Goal: Complete application form

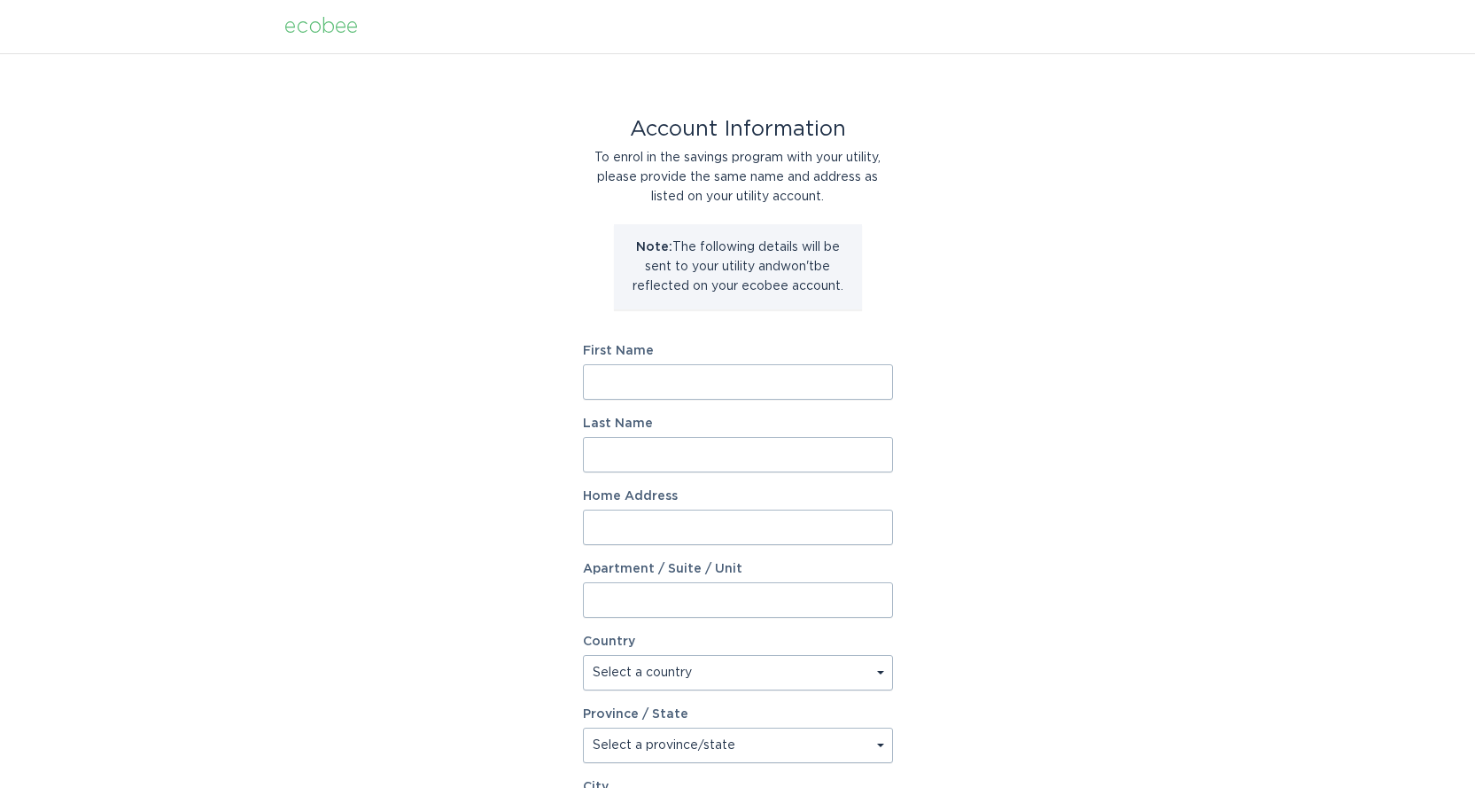
click at [641, 385] on input "First Name" at bounding box center [738, 381] width 310 height 35
type input "[PERSON_NAME]"
type input "Peczynski"
type input "1301 [PERSON_NAME] Dr"
type input "Highland"
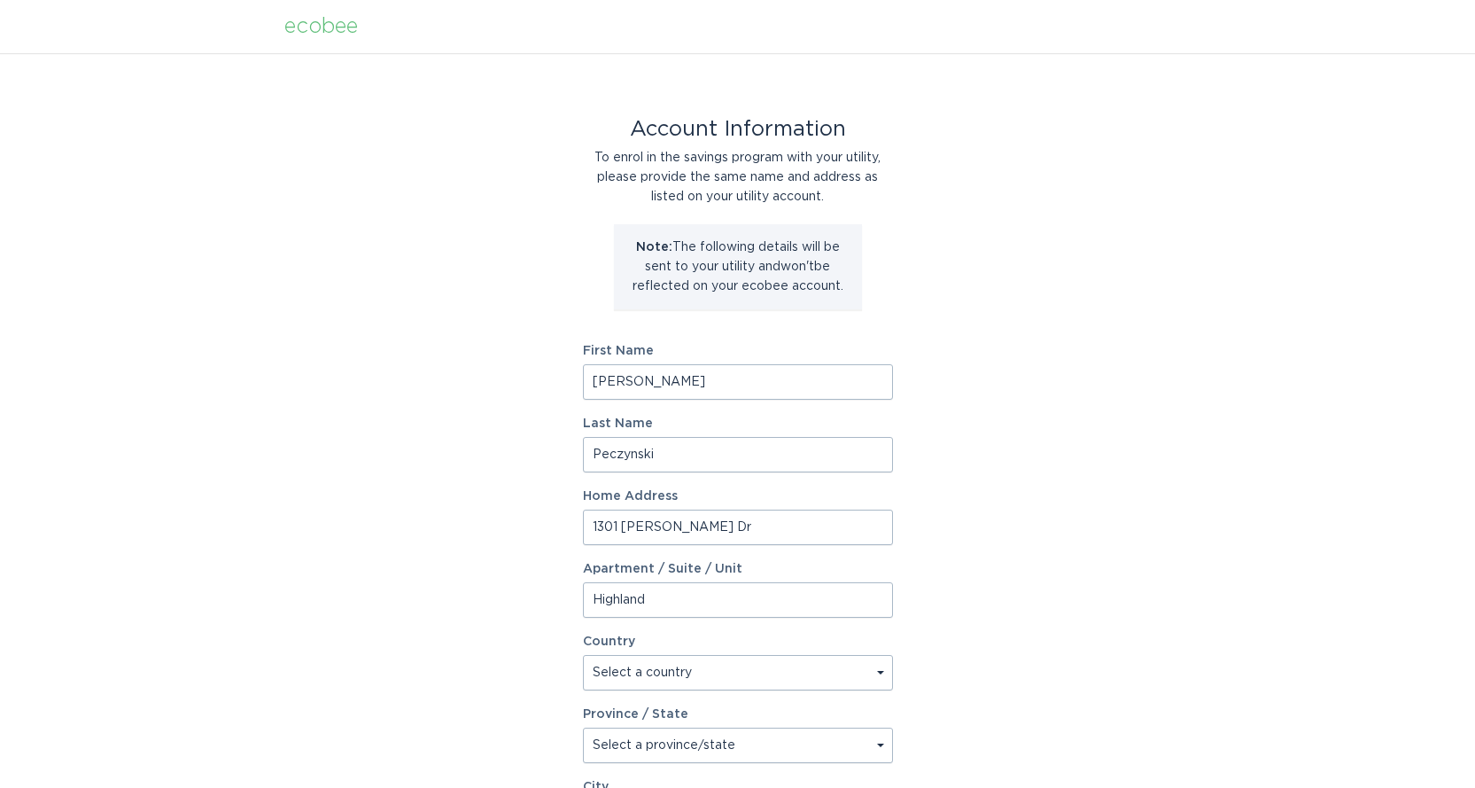
type input "Highland"
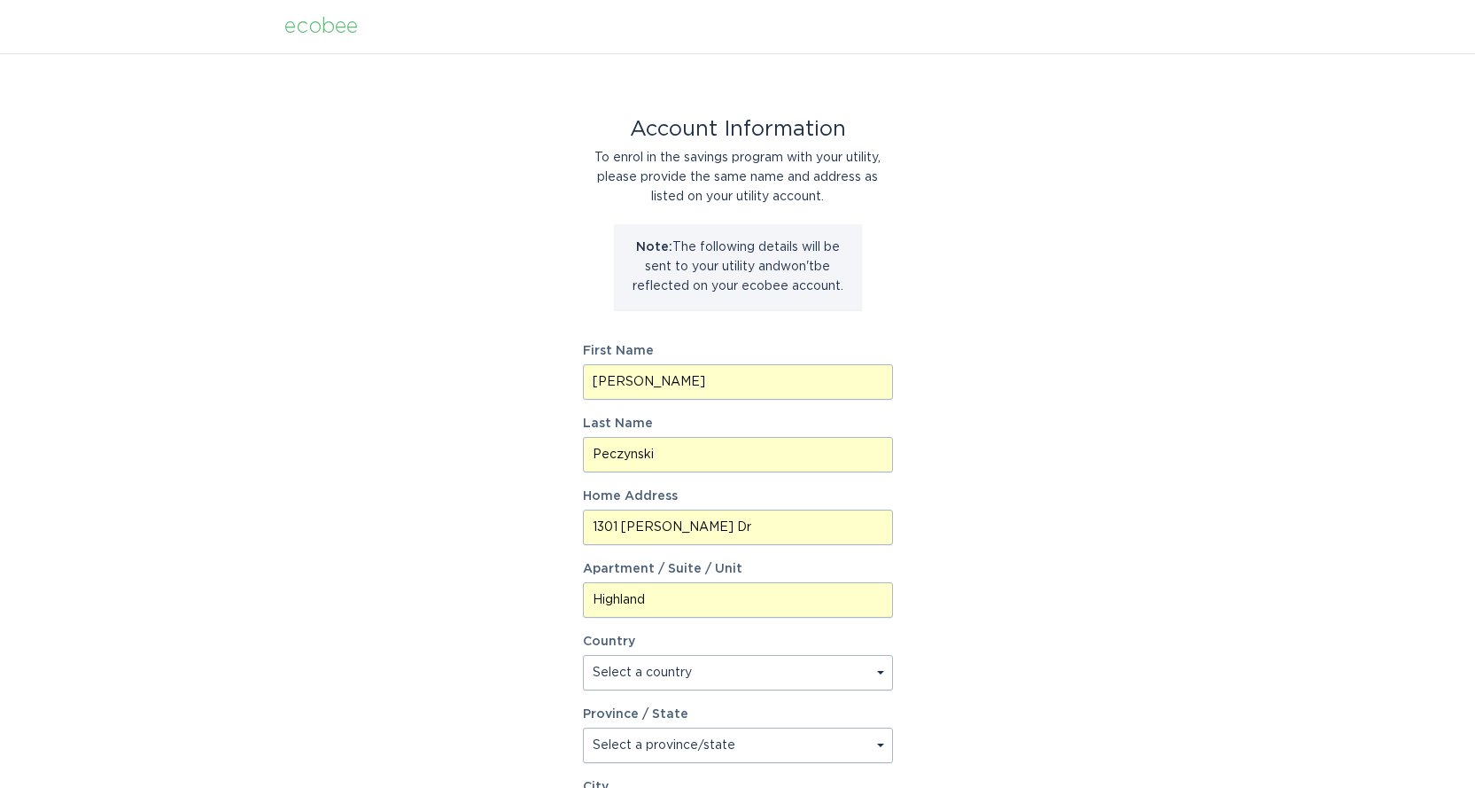
type input "48356"
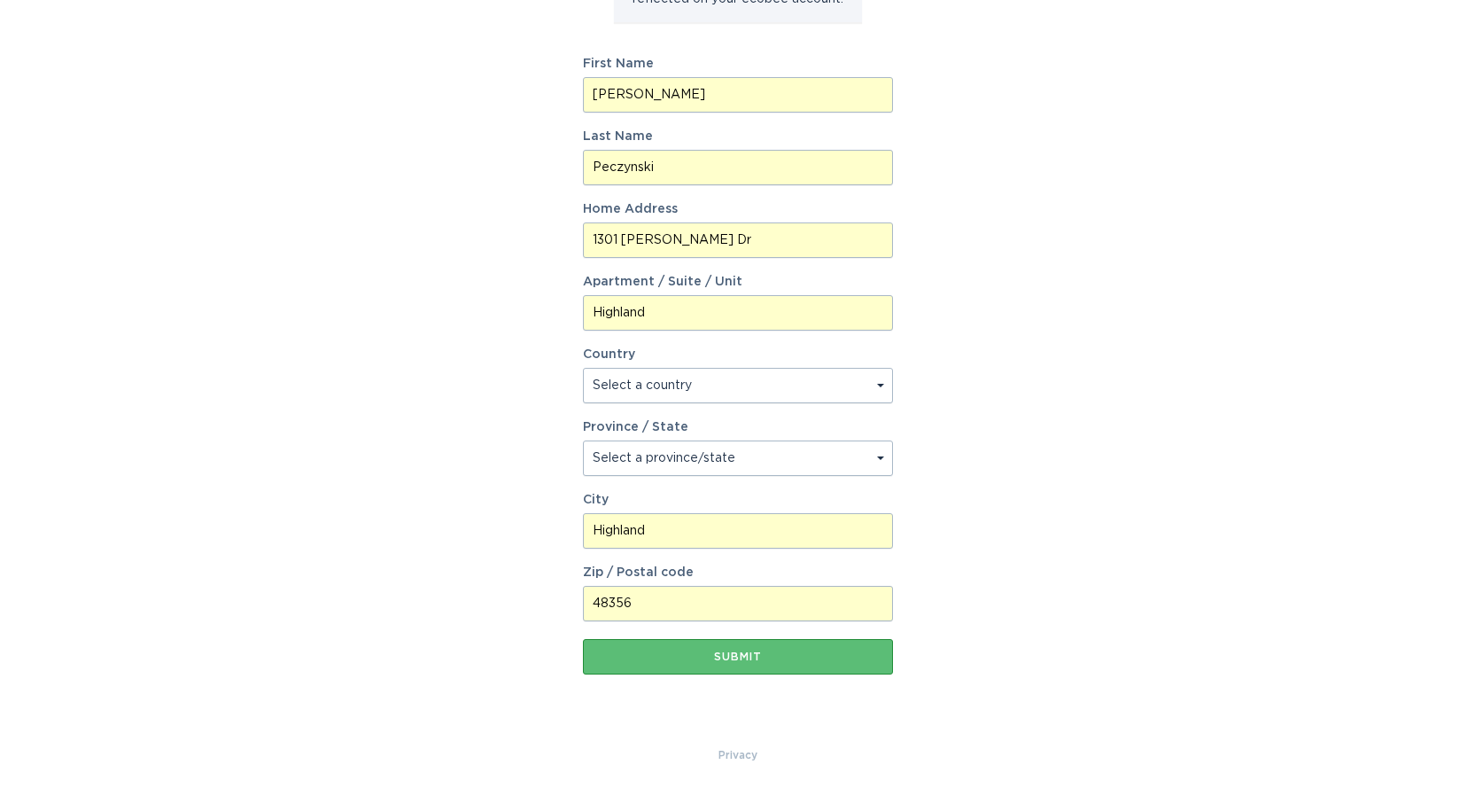
scroll to position [291, 0]
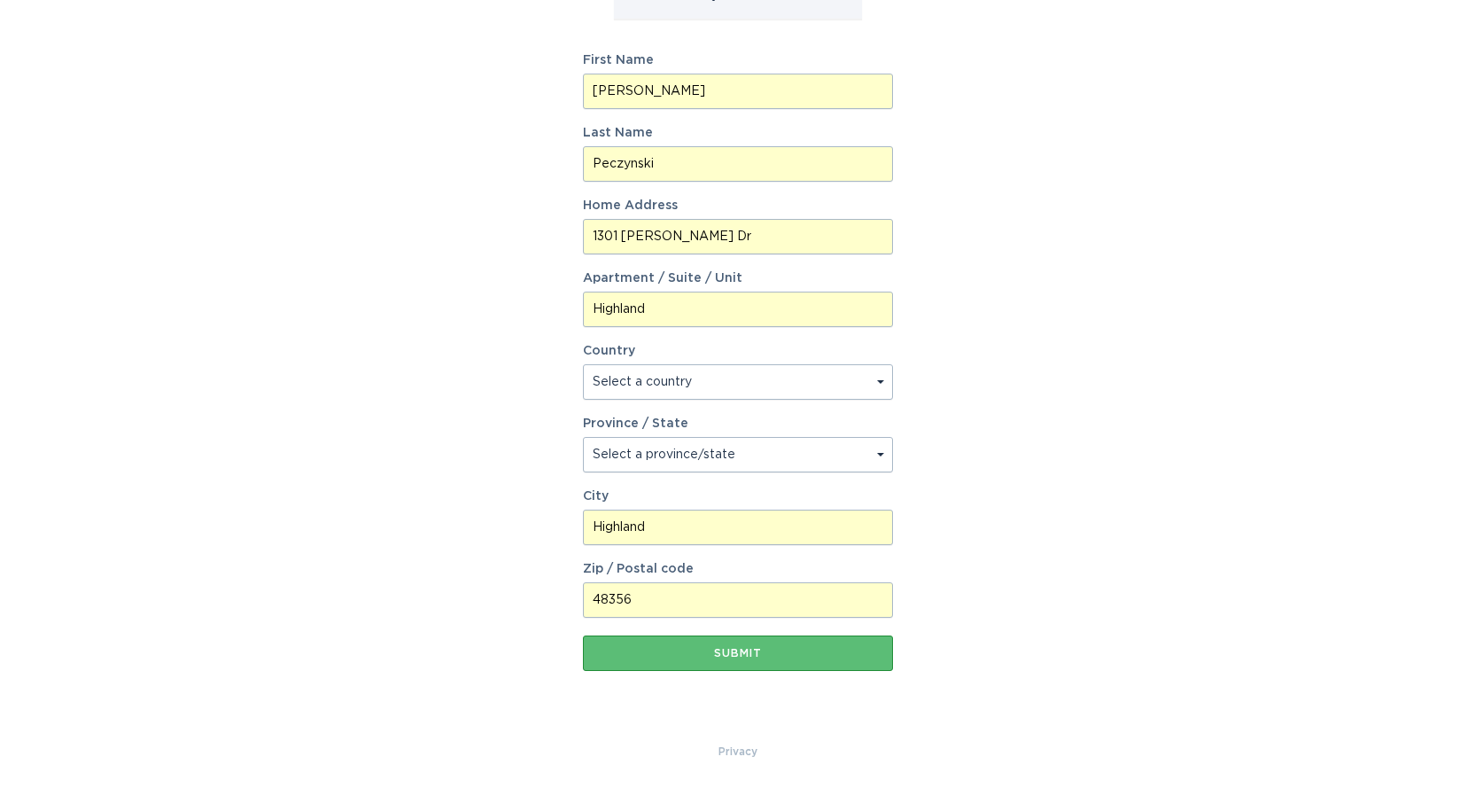
click at [881, 377] on select "Select a country [GEOGRAPHIC_DATA] [GEOGRAPHIC_DATA]" at bounding box center [738, 381] width 310 height 35
select select "US"
click at [583, 364] on select "Select a country [GEOGRAPHIC_DATA] [GEOGRAPHIC_DATA]" at bounding box center [738, 381] width 310 height 35
click at [700, 658] on button "Submit" at bounding box center [738, 652] width 310 height 35
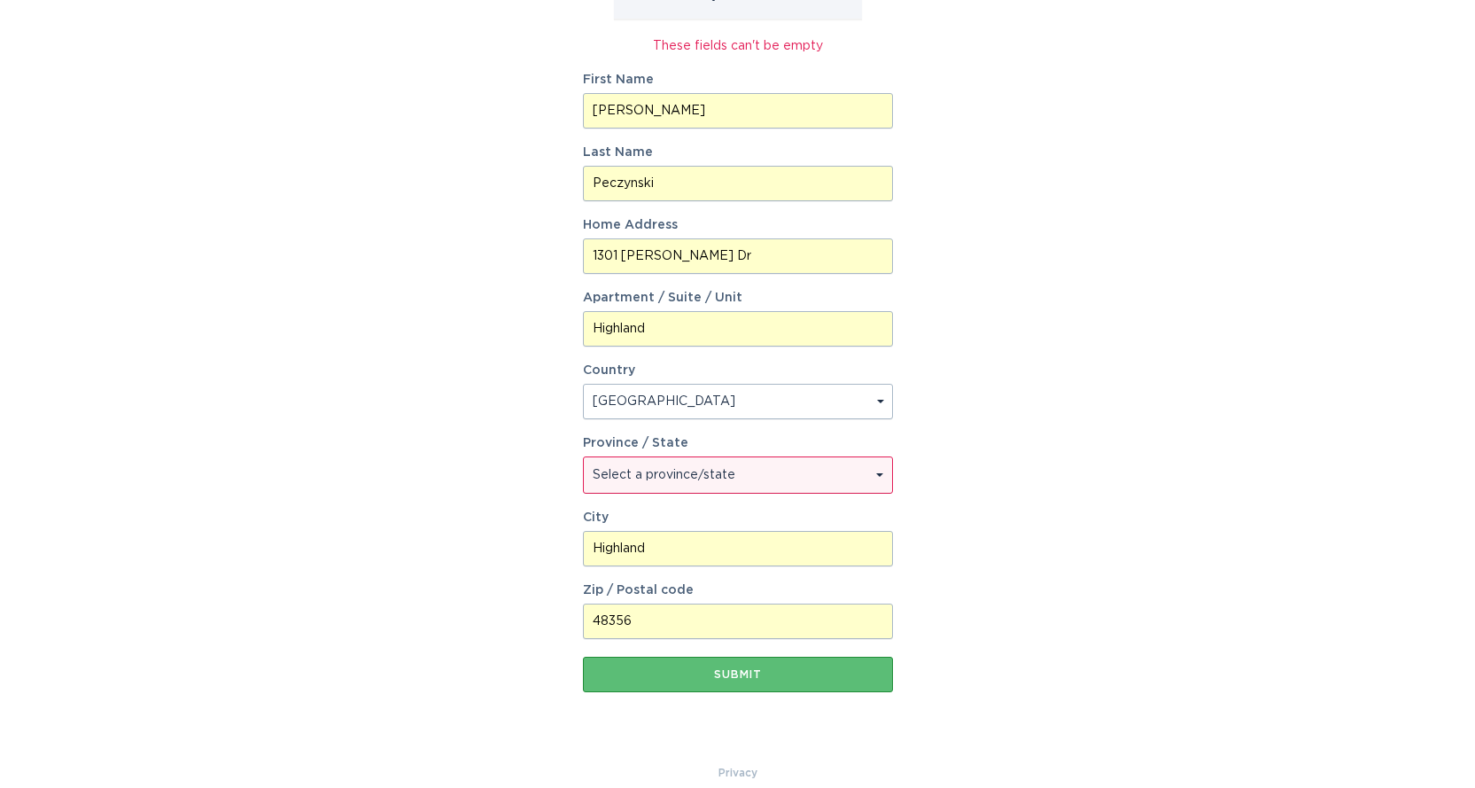
click at [762, 466] on select "Select a province/state [US_STATE] [US_STATE] [US_STATE] [US_STATE] [US_STATE] …" at bounding box center [738, 474] width 308 height 35
select select "MI"
click at [584, 457] on select "Select a province/state Alabama Alaska American Samoa Arizona Arkansas Californ…" at bounding box center [738, 474] width 308 height 35
click at [720, 673] on div "Submit" at bounding box center [738, 674] width 292 height 11
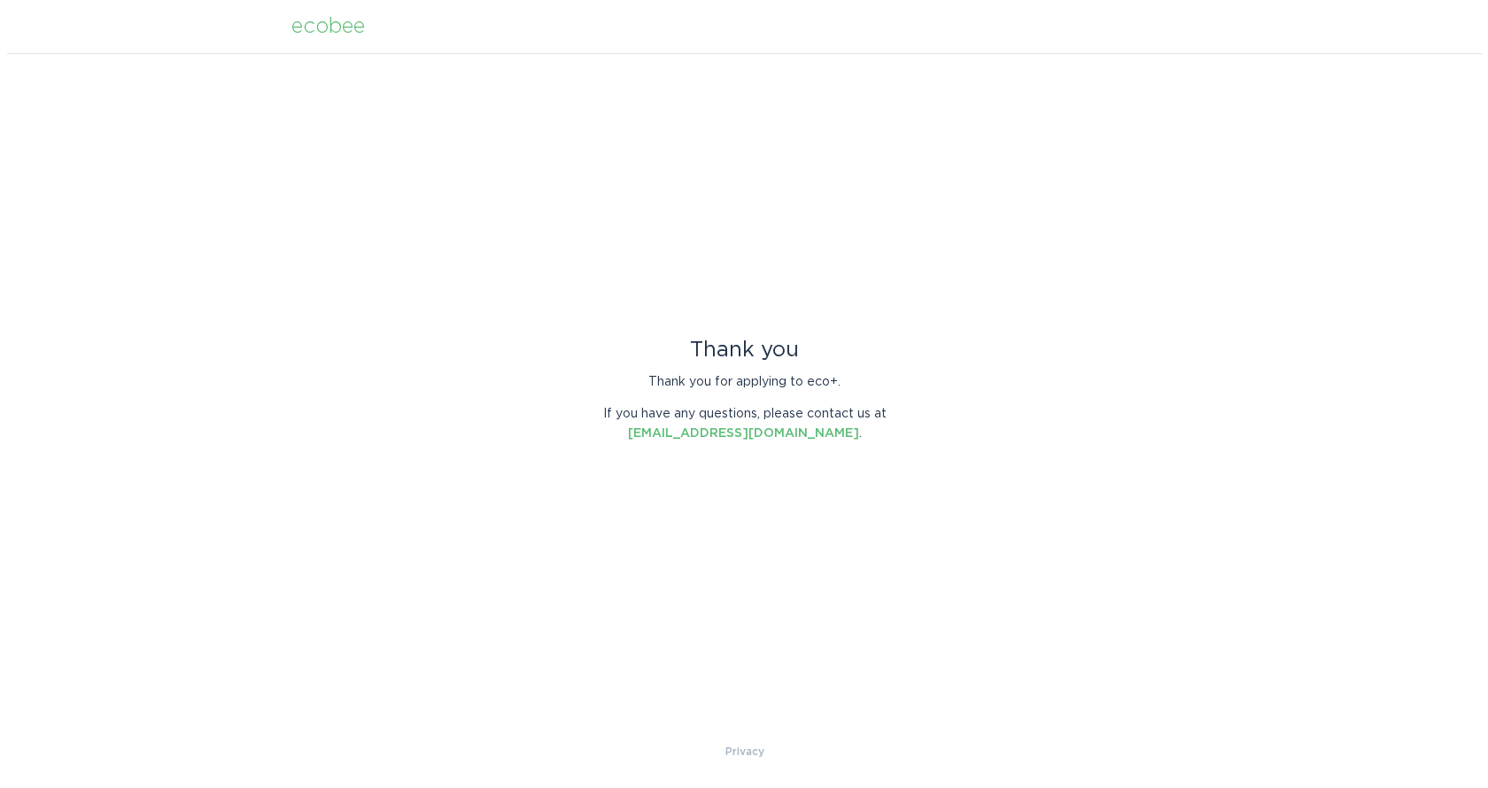
scroll to position [0, 0]
